Goal: Information Seeking & Learning: Learn about a topic

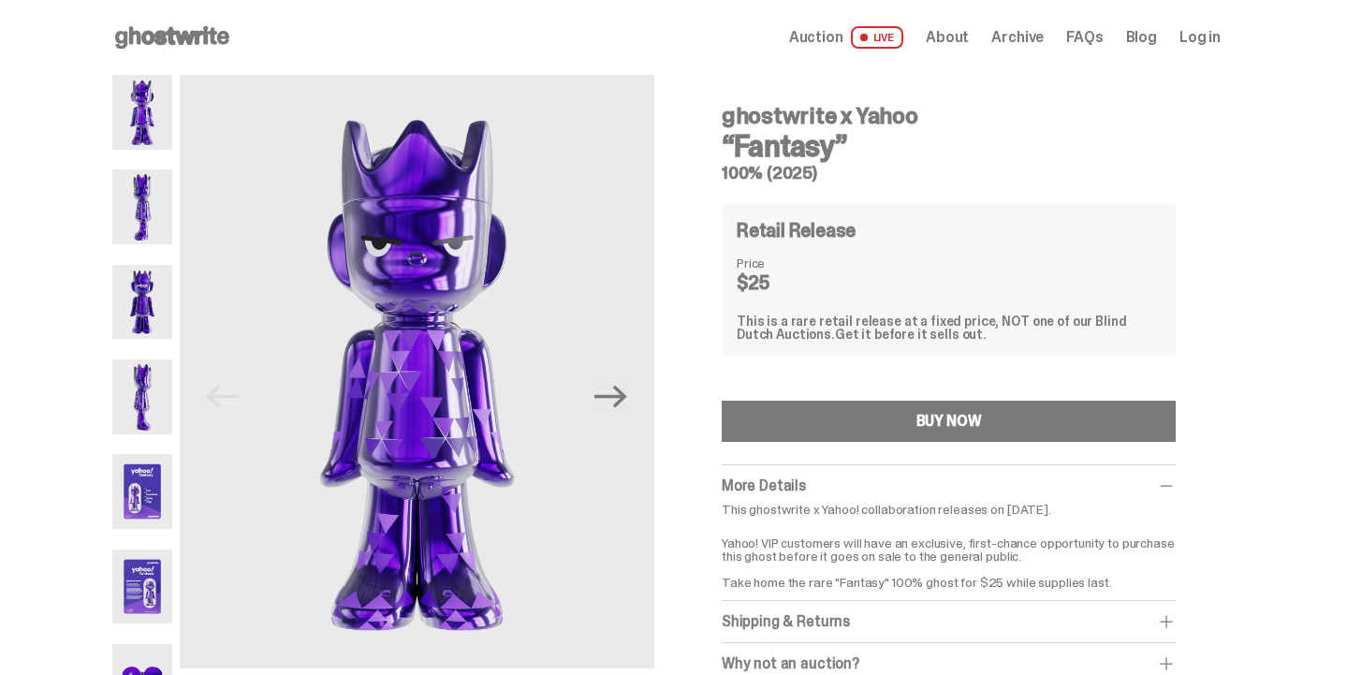
click at [112, 502] on img at bounding box center [142, 491] width 60 height 75
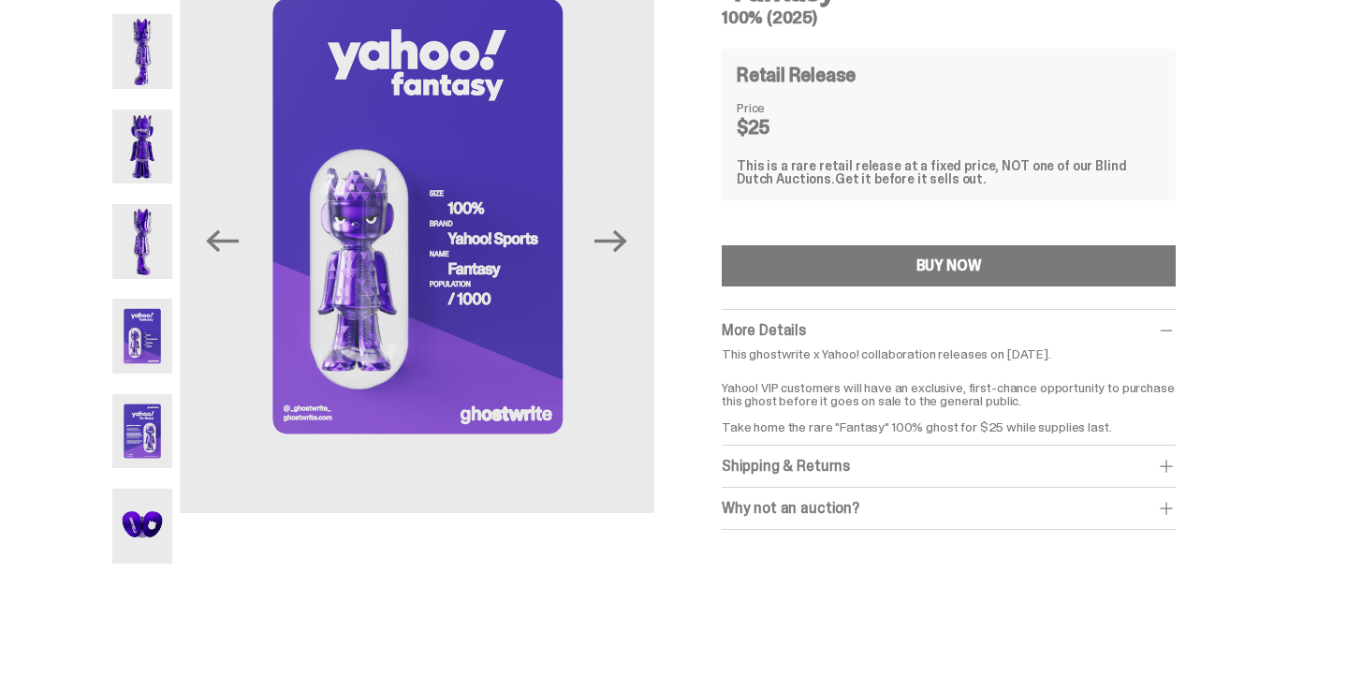
scroll to position [159, 0]
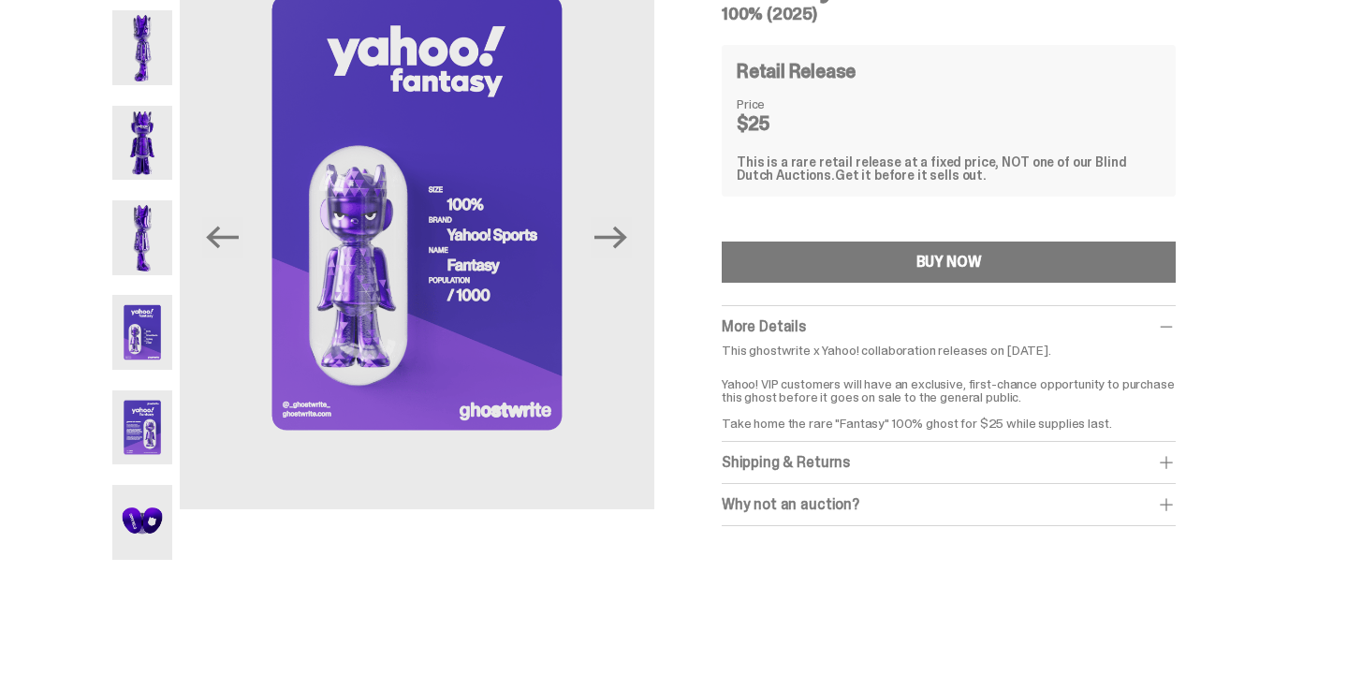
click at [112, 435] on img at bounding box center [142, 427] width 60 height 75
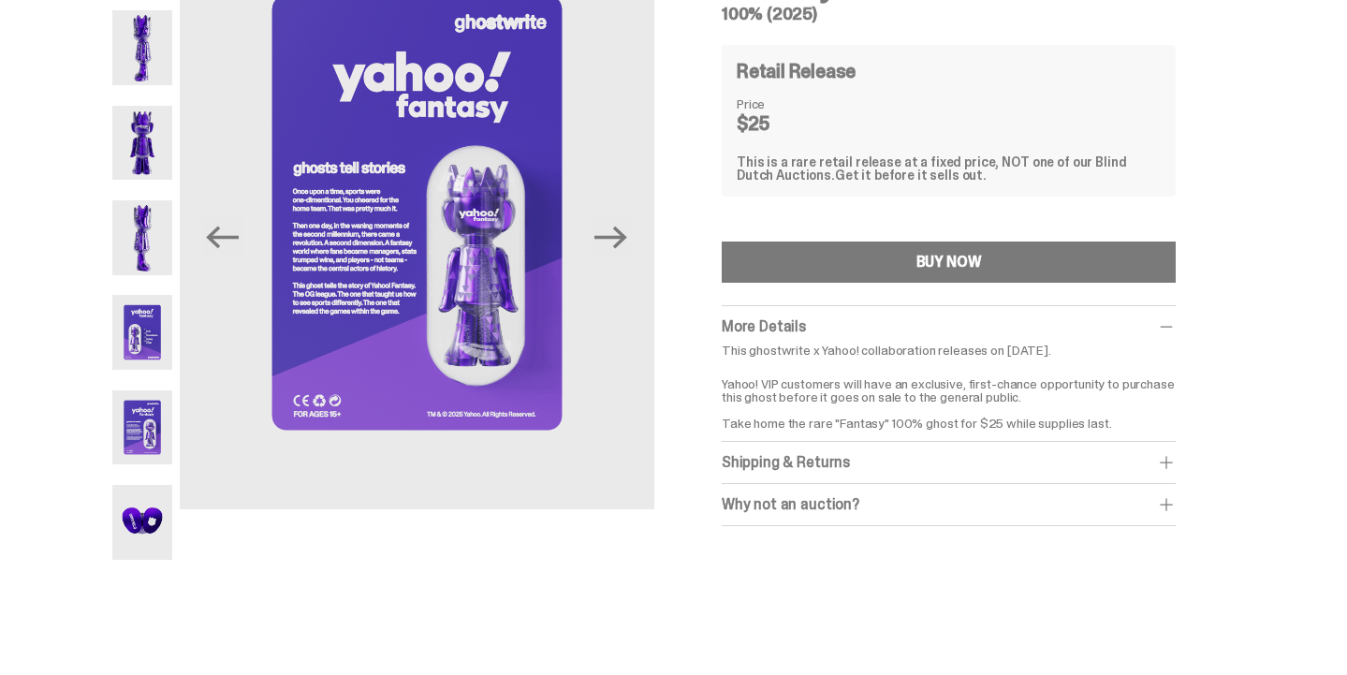
click at [118, 365] on img at bounding box center [142, 332] width 60 height 75
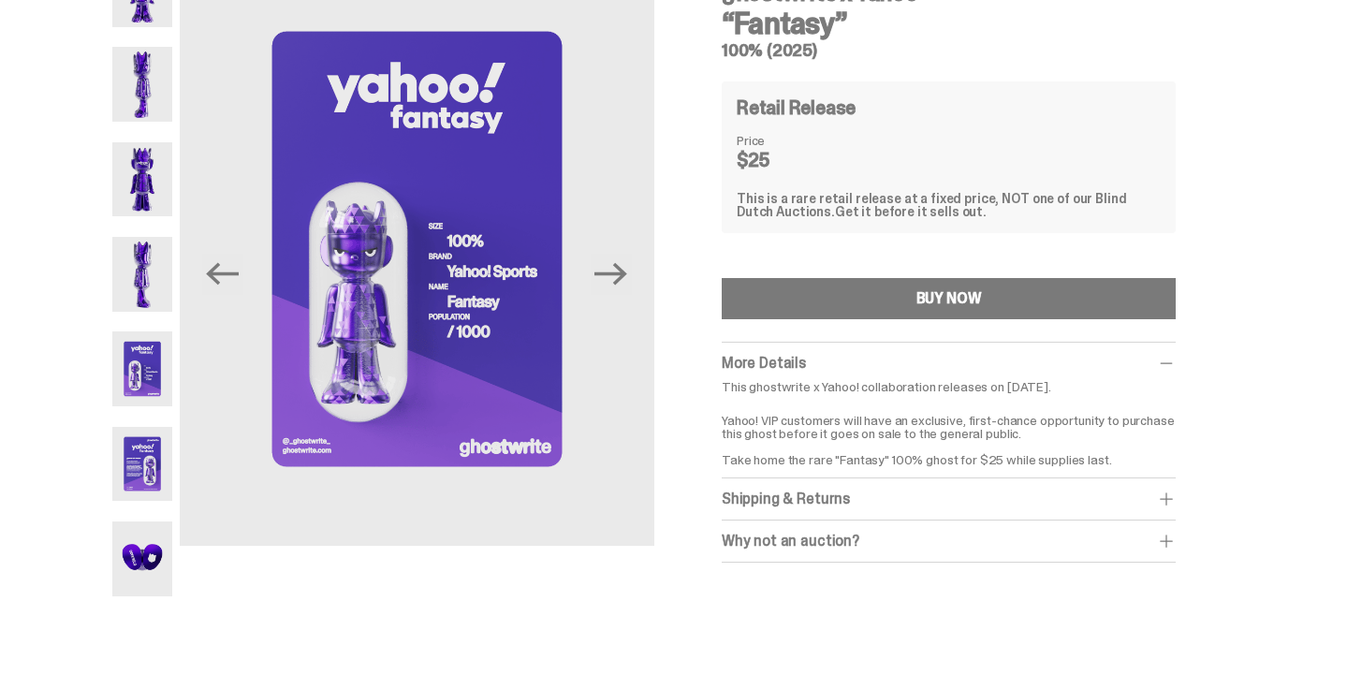
scroll to position [115, 0]
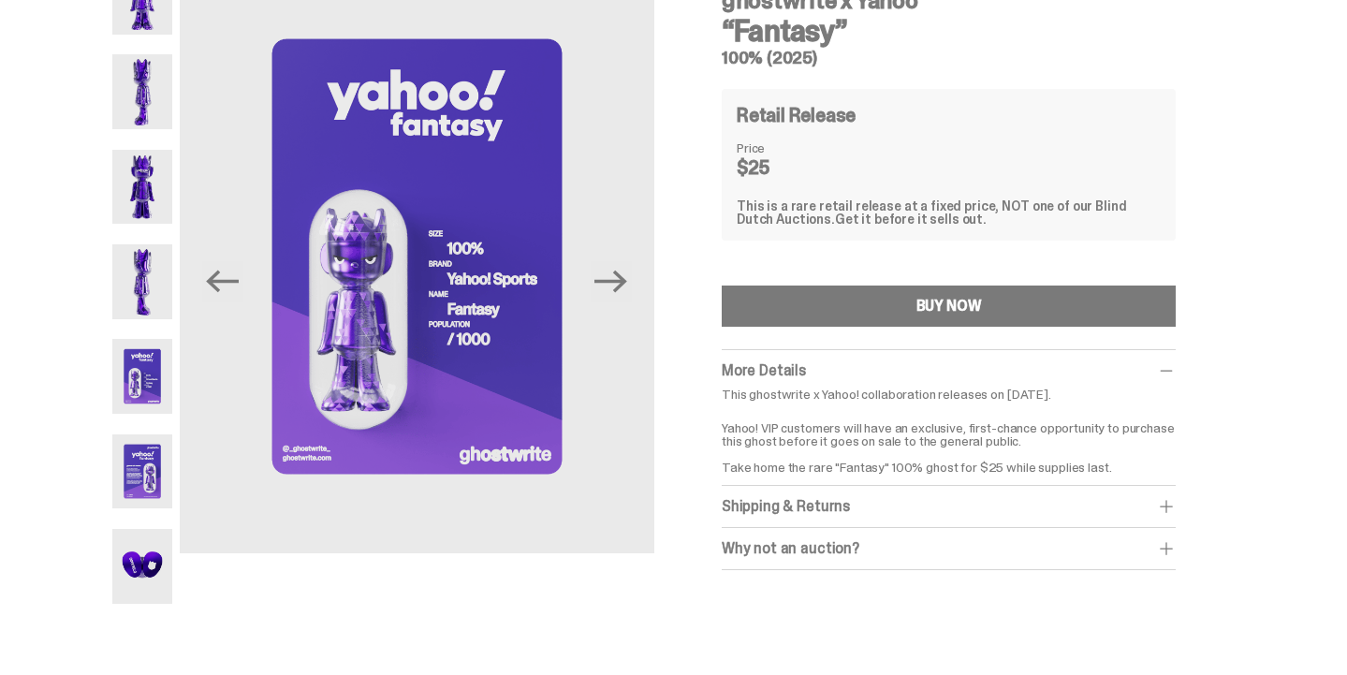
click at [112, 466] on img at bounding box center [142, 471] width 60 height 75
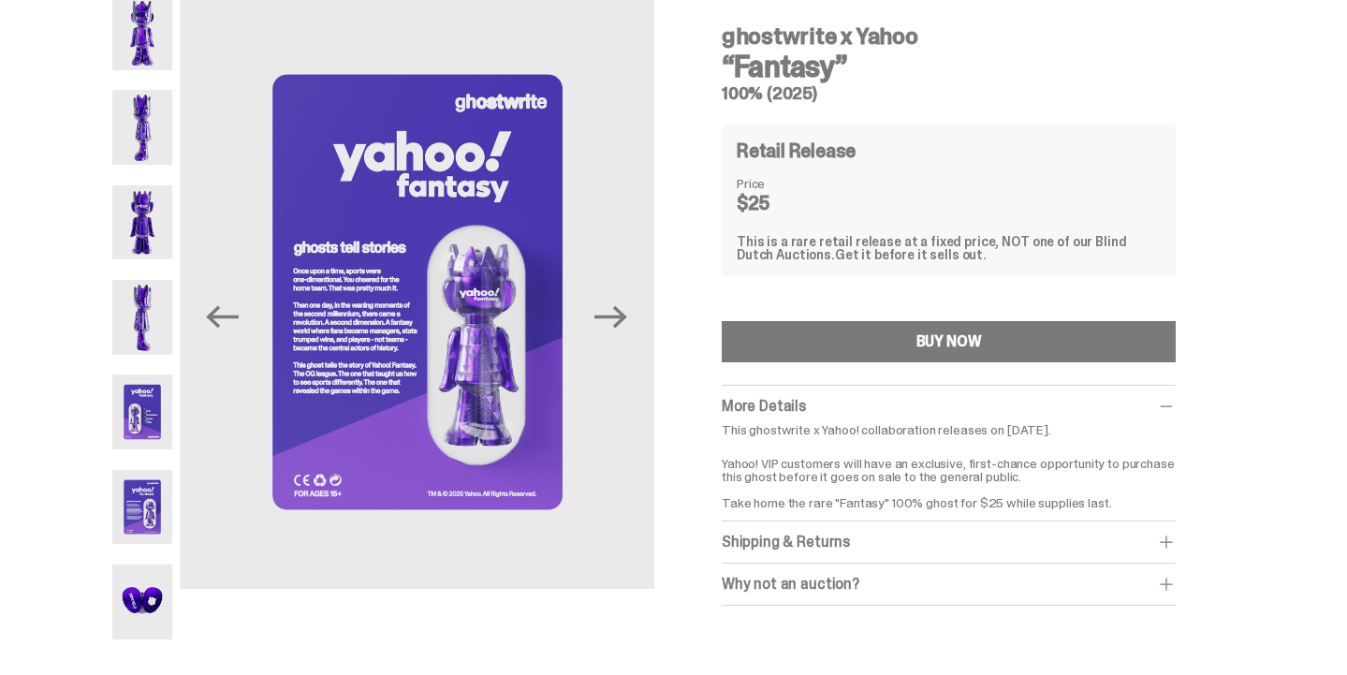
scroll to position [80, 0]
click at [112, 414] on img at bounding box center [142, 412] width 60 height 75
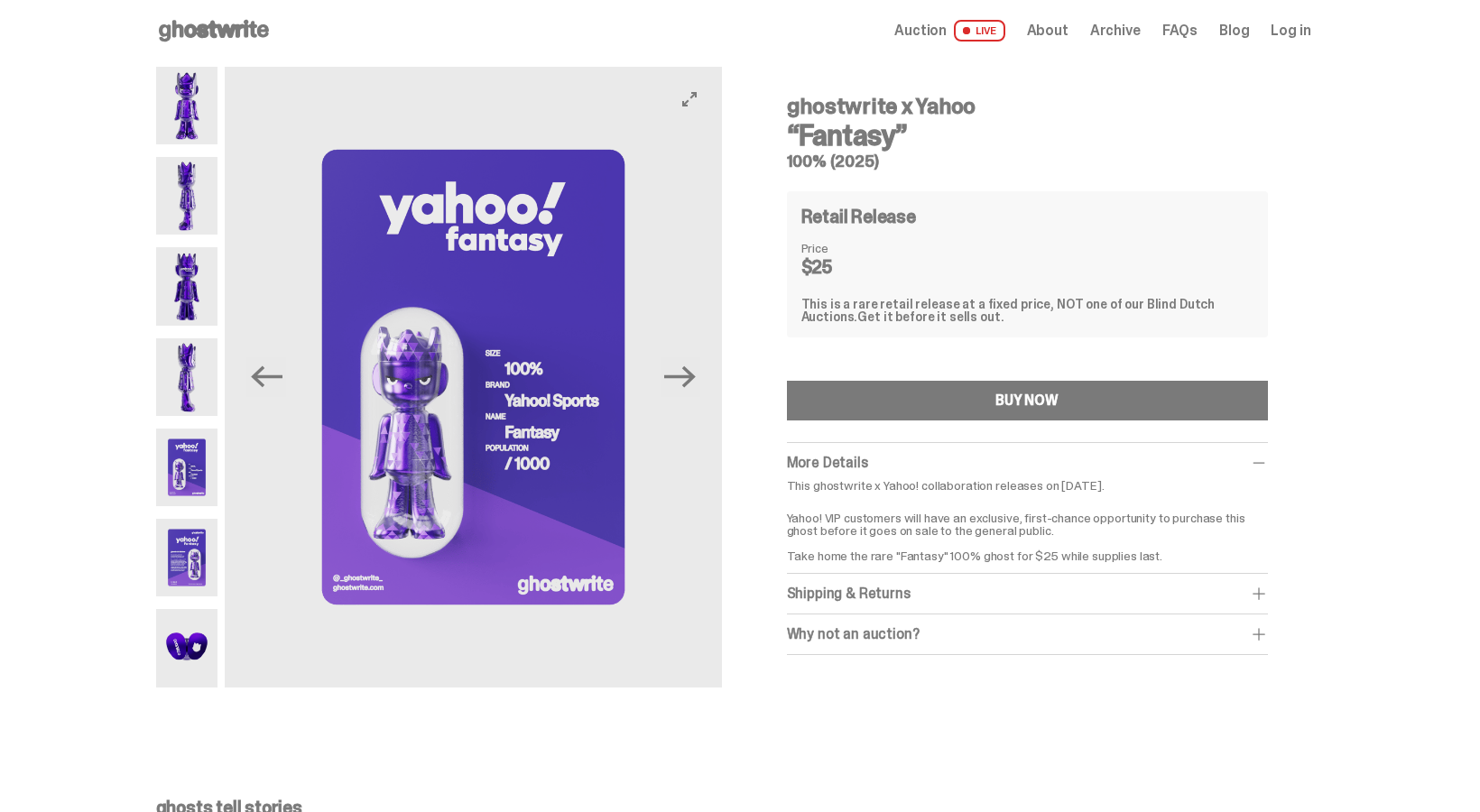
scroll to position [2, 0]
